Goal: Navigation & Orientation: Find specific page/section

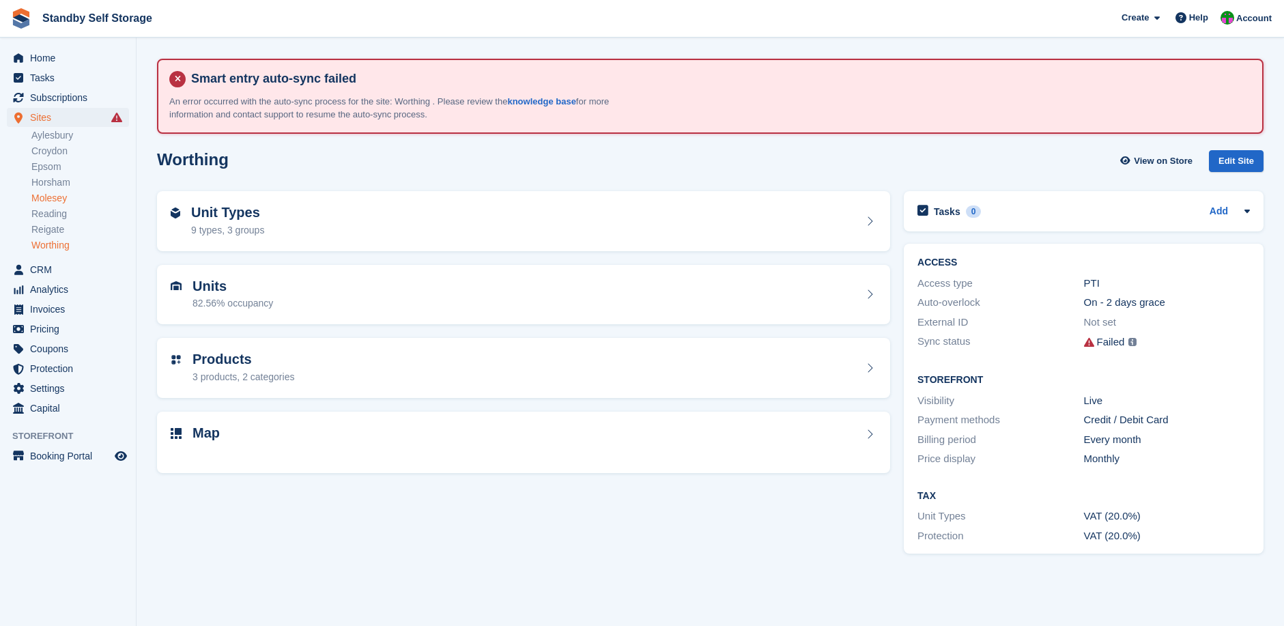
click at [58, 199] on link "Molesey" at bounding box center [80, 198] width 98 height 13
